Goal: Task Accomplishment & Management: Manage account settings

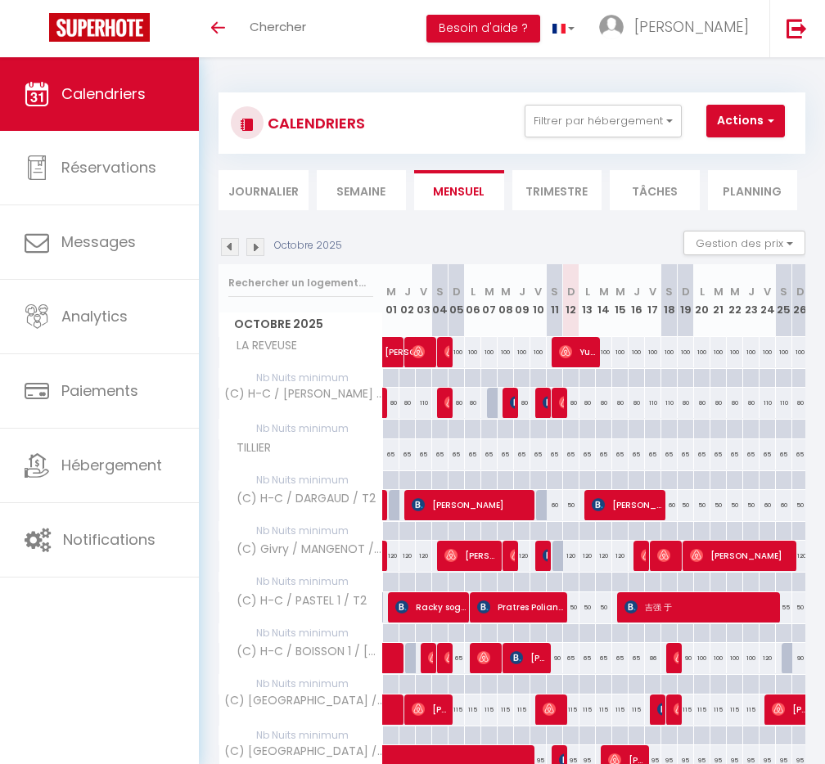
select select
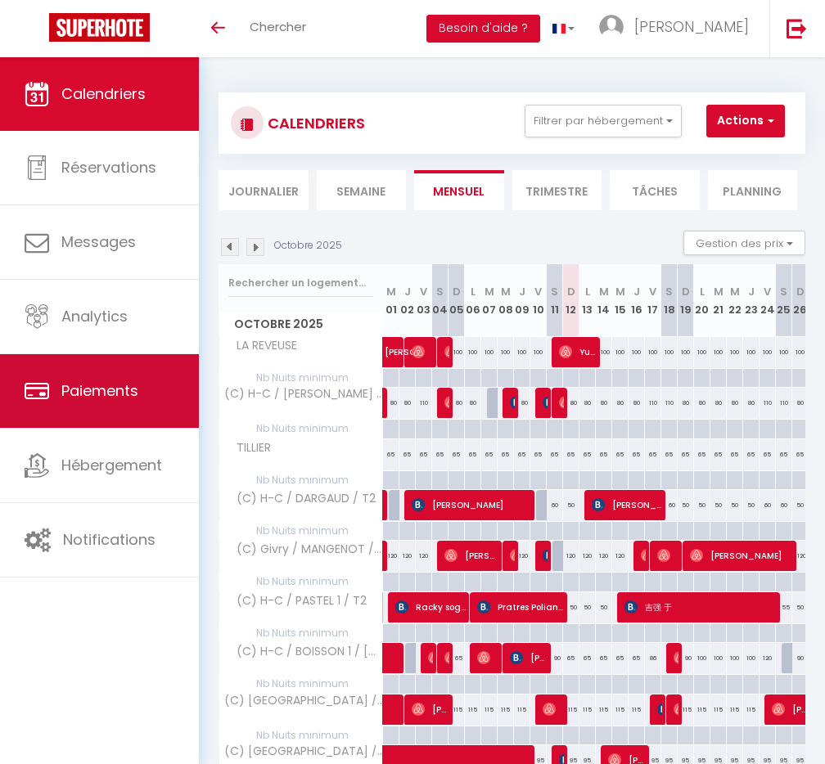
select select
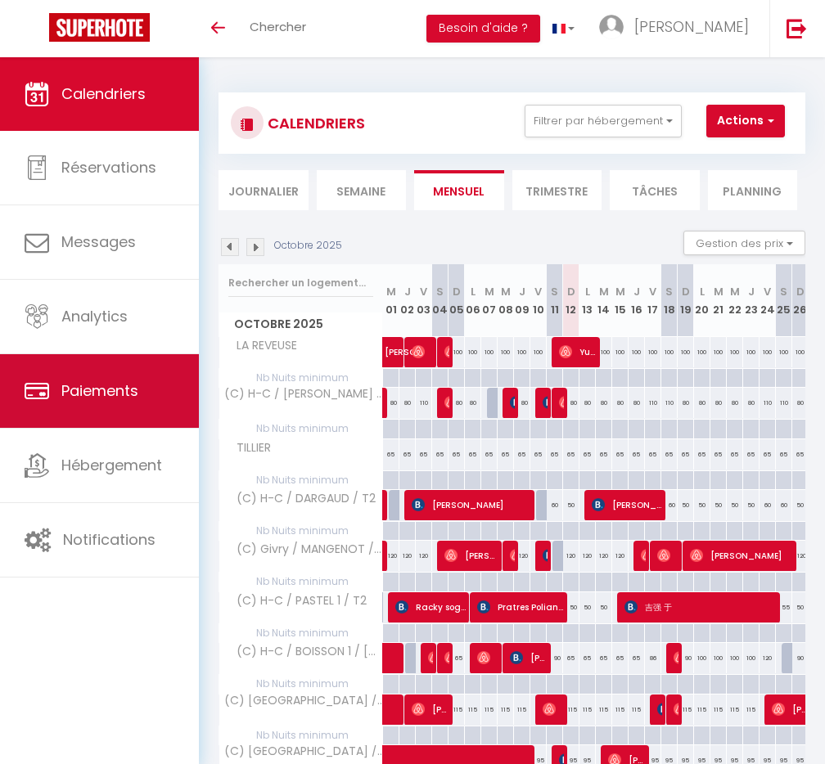
select select
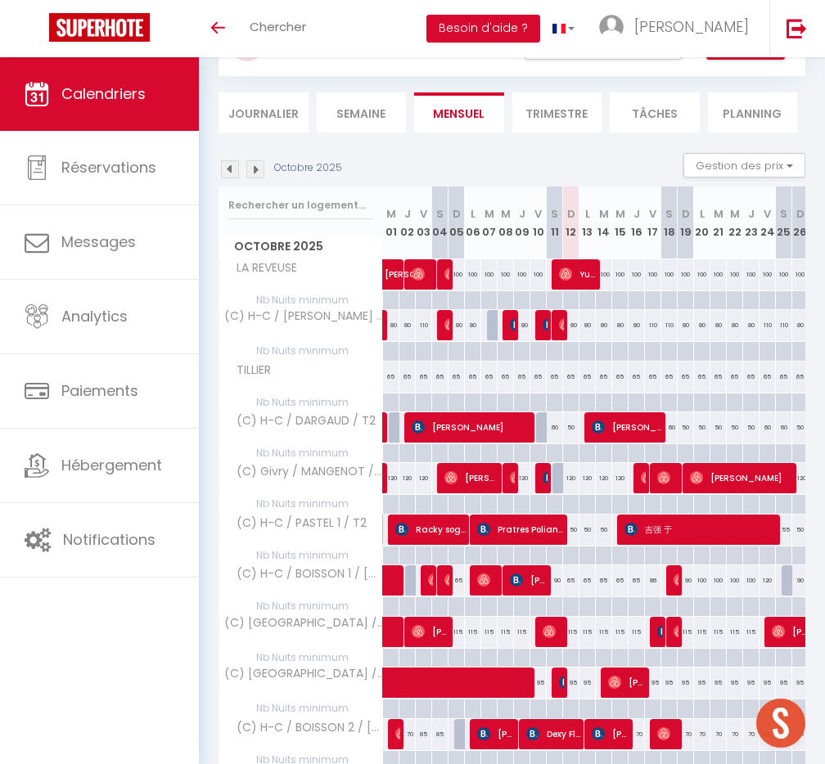
scroll to position [79, 0]
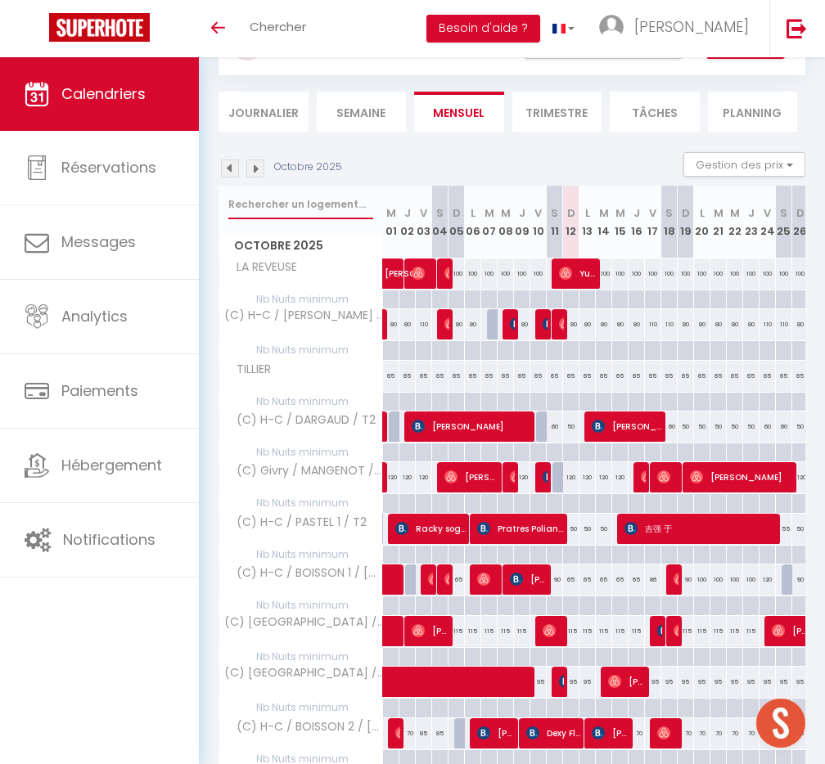
click at [315, 201] on input "text" at bounding box center [300, 204] width 145 height 29
type input "noma"
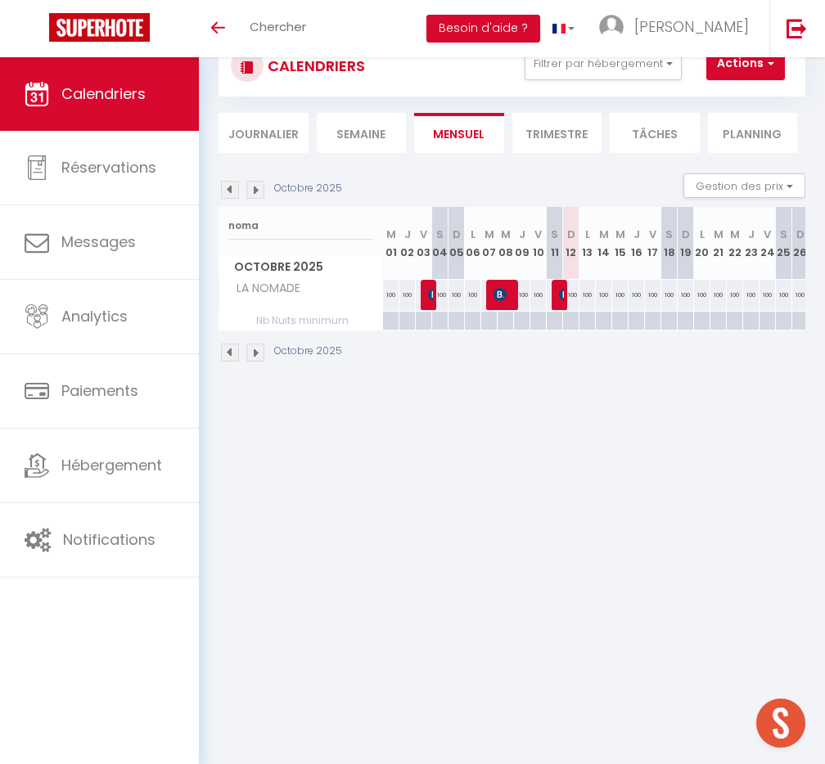
click at [564, 293] on div "100" at bounding box center [571, 295] width 16 height 30
type input "100"
type input "Dim 12 Octobre 2025"
type input "Lun 13 Octobre 2025"
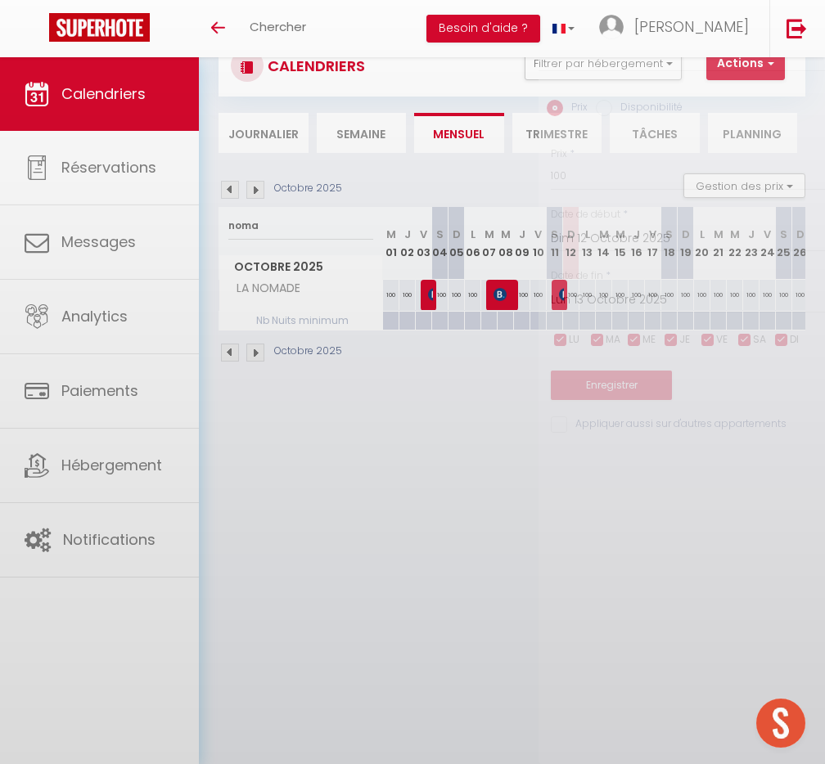
click at [560, 295] on div at bounding box center [412, 382] width 825 height 764
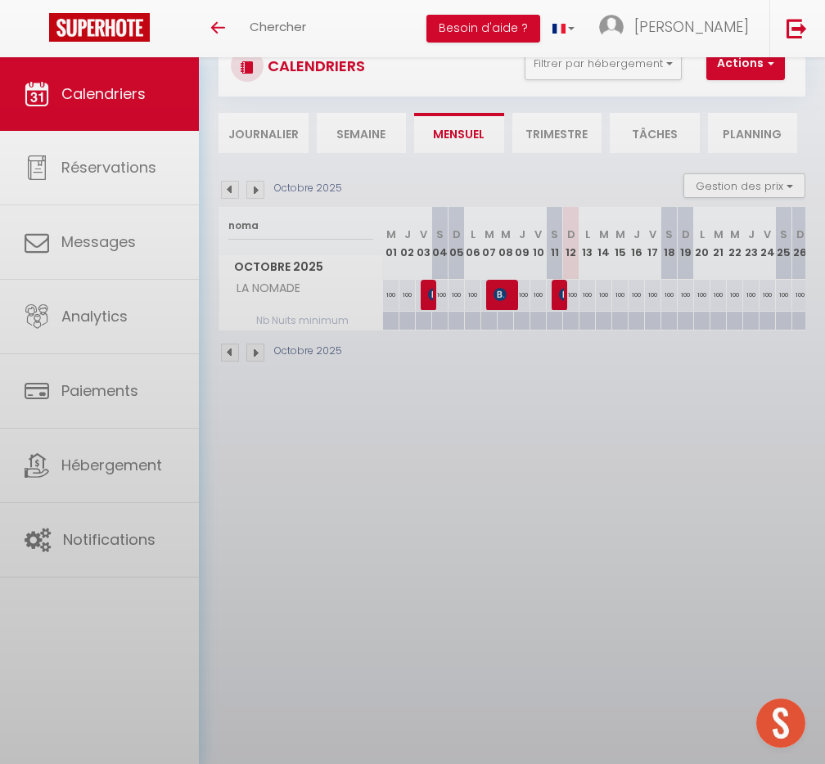
click at [560, 295] on body "🟢 Des questions ou besoin d'assistance pour la migration AirBnB? Prenez rdv >>>…" at bounding box center [412, 382] width 825 height 764
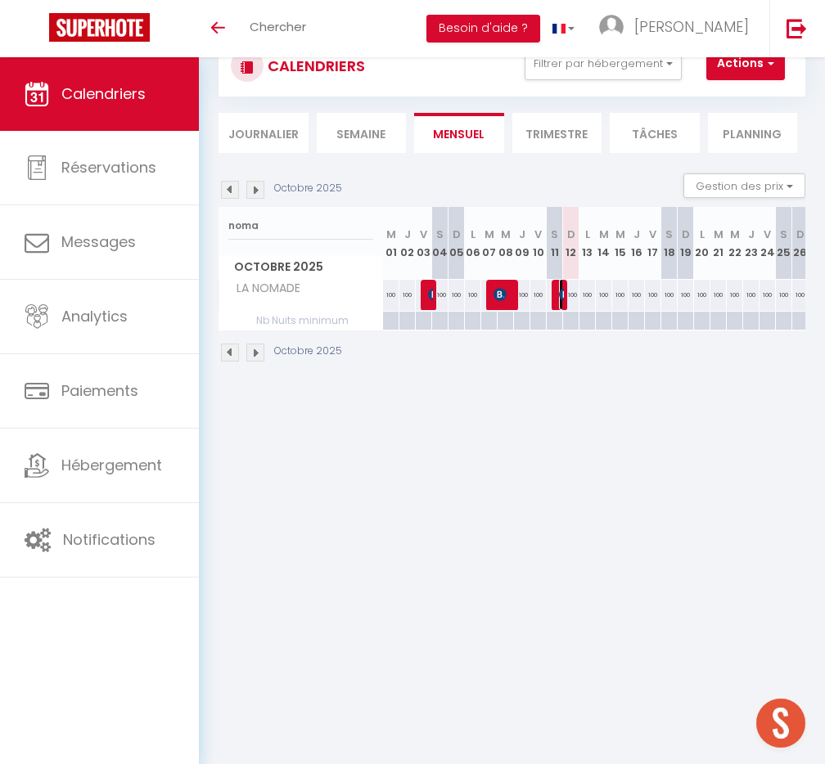
click at [560, 295] on img at bounding box center [565, 294] width 13 height 13
select select "OK"
select select "KO"
select select "0"
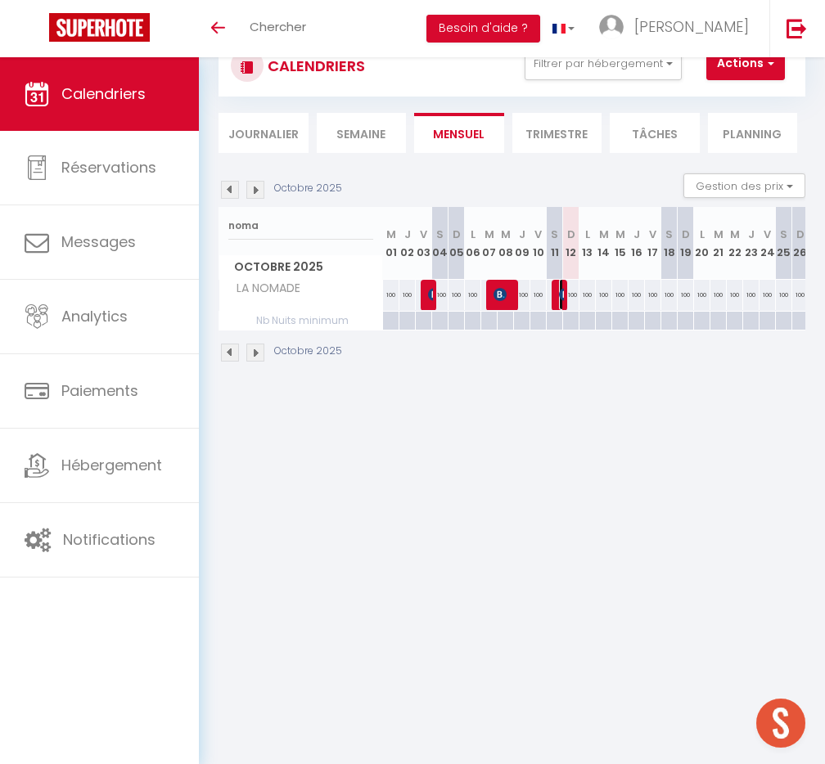
select select "1"
select select
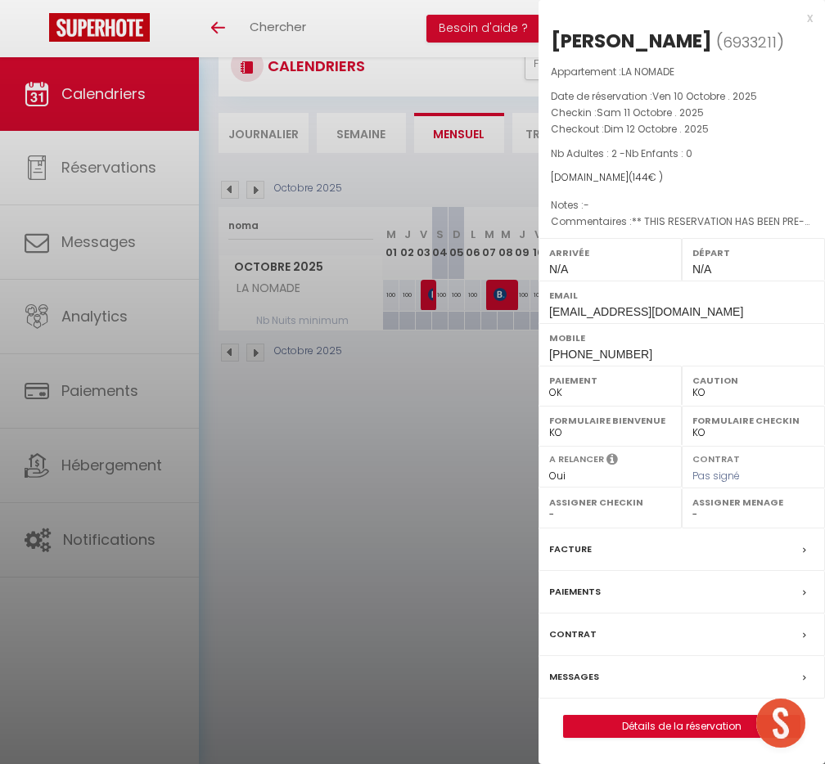
click at [579, 673] on label "Messages" at bounding box center [574, 677] width 50 height 17
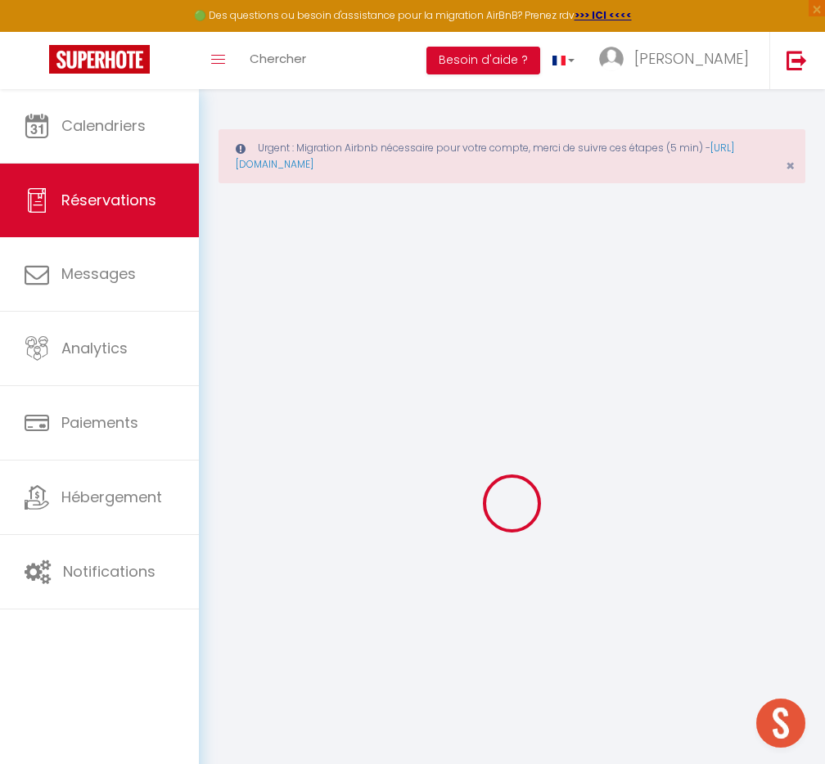
select select
checkbox input "false"
type textarea "** THIS RESERVATION HAS BEEN PRE-PAID ** BOOKING NOTE : Payment charge is EUR 2…"
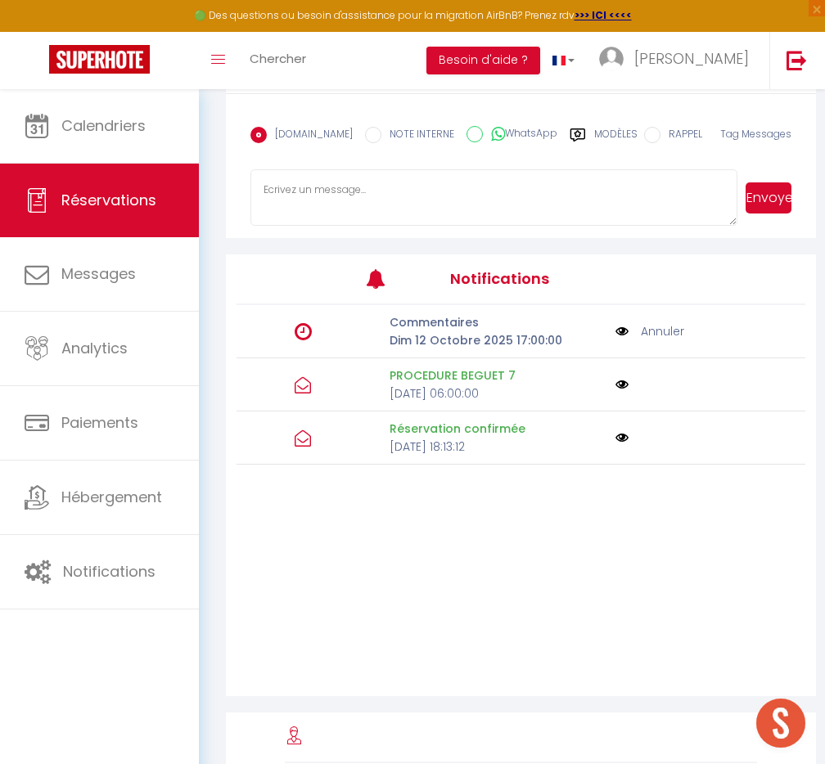
scroll to position [558, 0]
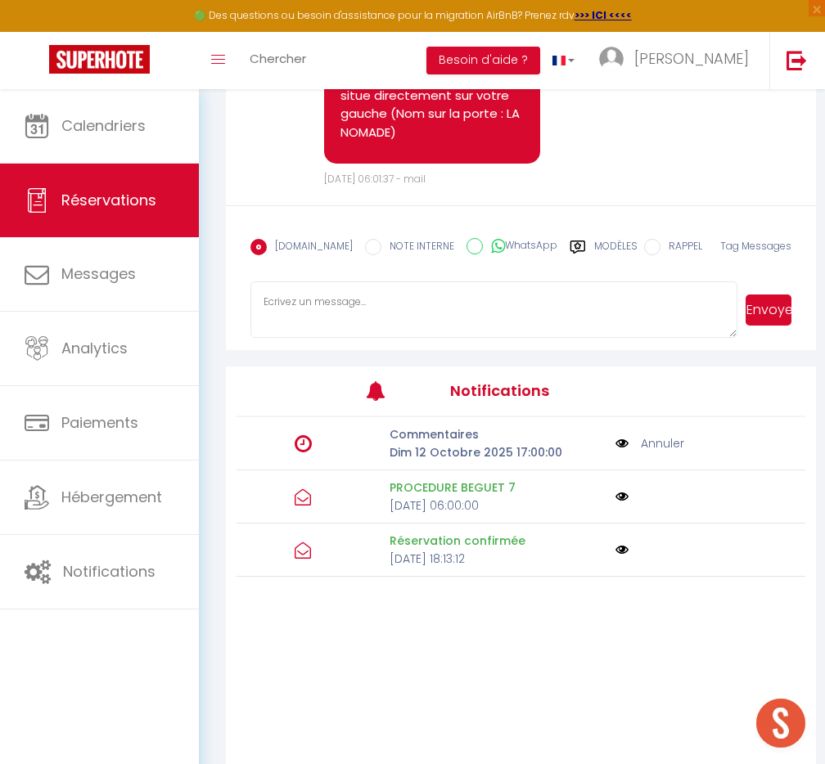
click at [376, 314] on textarea at bounding box center [493, 310] width 487 height 57
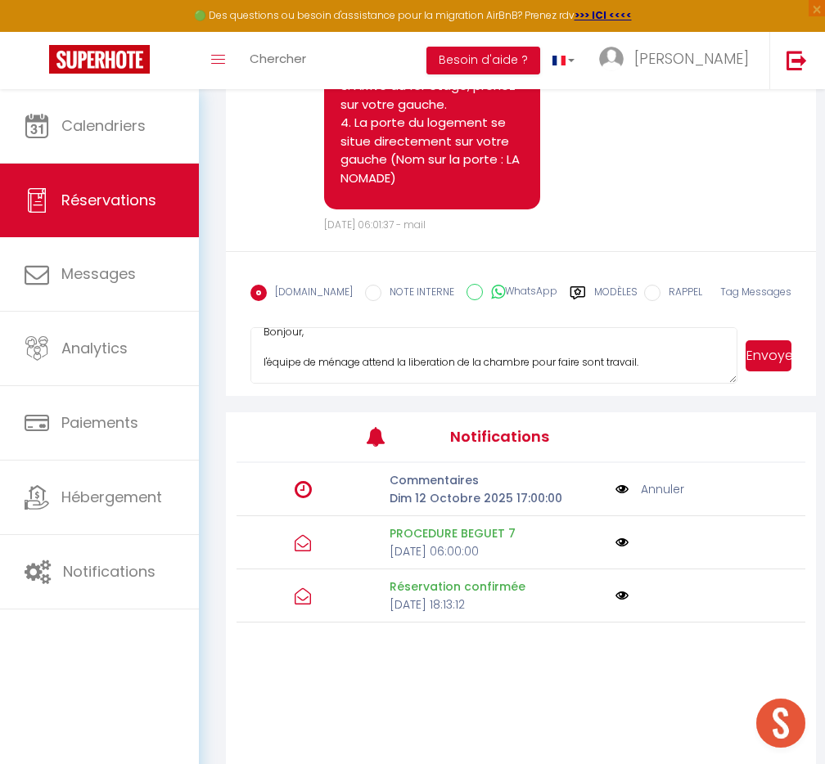
scroll to position [34, 0]
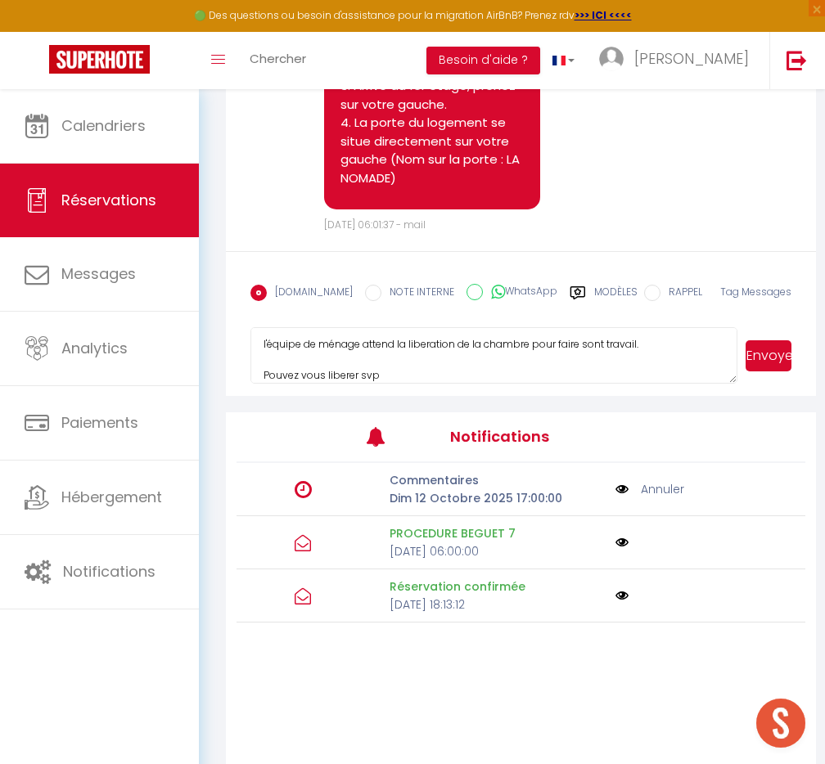
type textarea "Bonjour, l'équipe de ménage attend la liberation de la chambre pour faire sont …"
click at [776, 355] on button "Envoyer" at bounding box center [769, 355] width 46 height 31
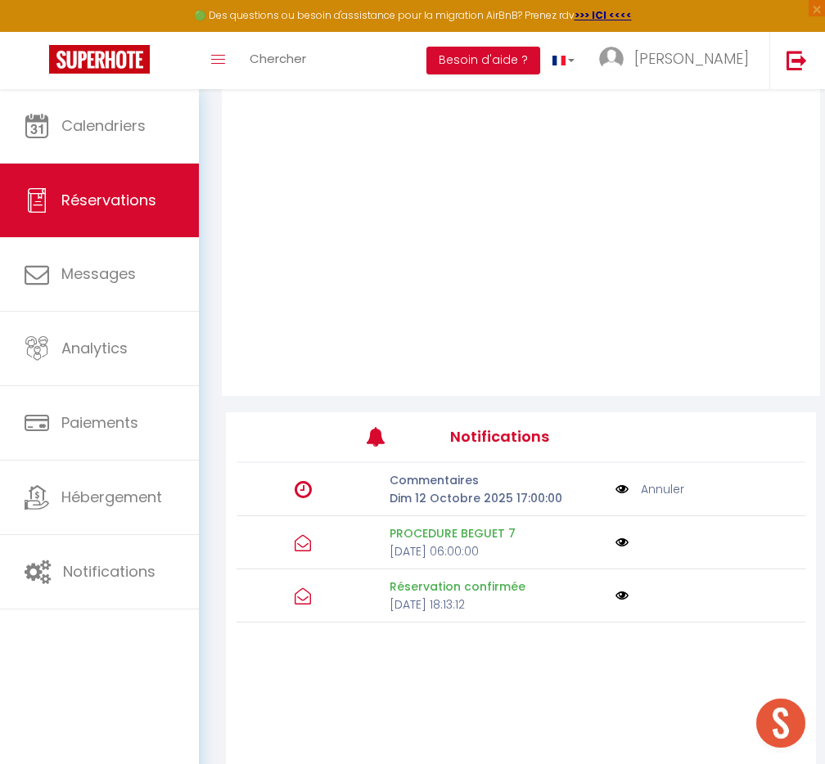
scroll to position [512, 0]
